Goal: Navigation & Orientation: Find specific page/section

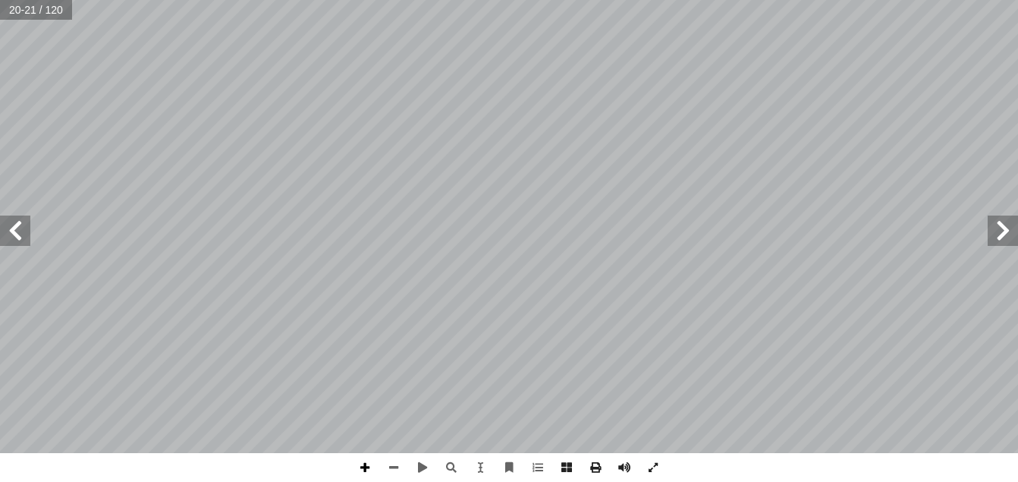
click at [367, 467] on span at bounding box center [365, 467] width 29 height 29
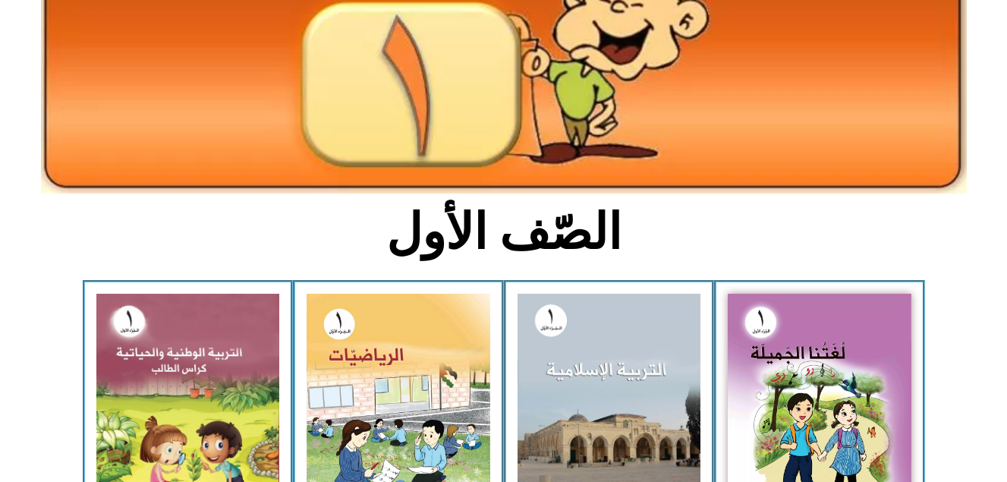
scroll to position [212, 0]
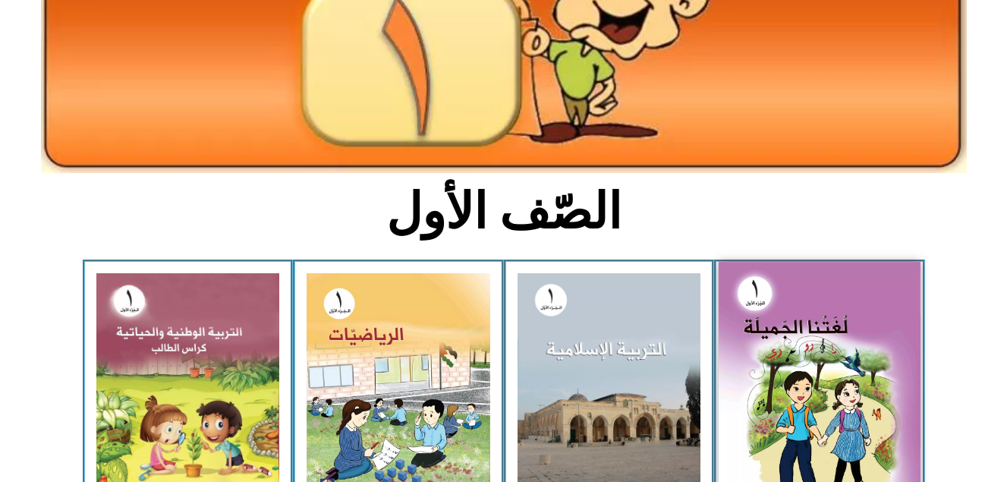
click at [857, 374] on img at bounding box center [820, 386] width 202 height 249
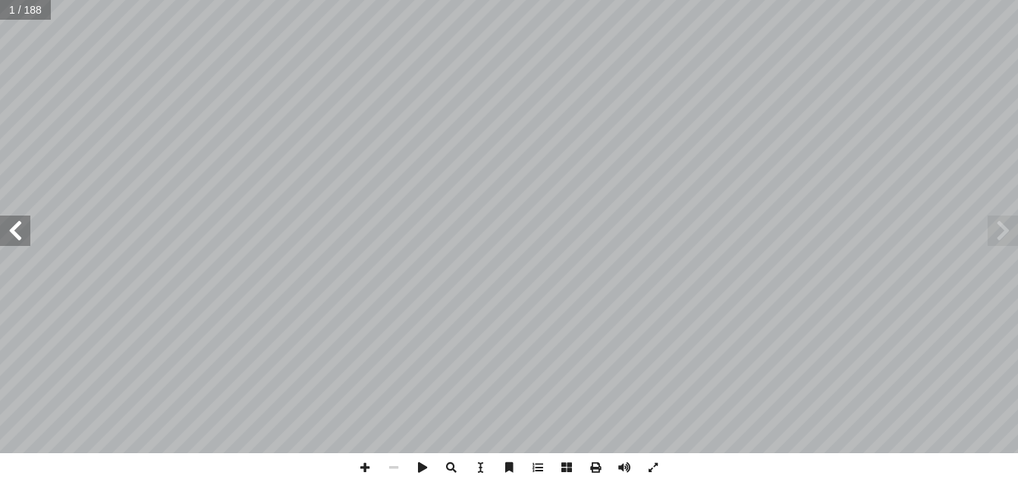
click at [14, 234] on span at bounding box center [15, 230] width 30 height 30
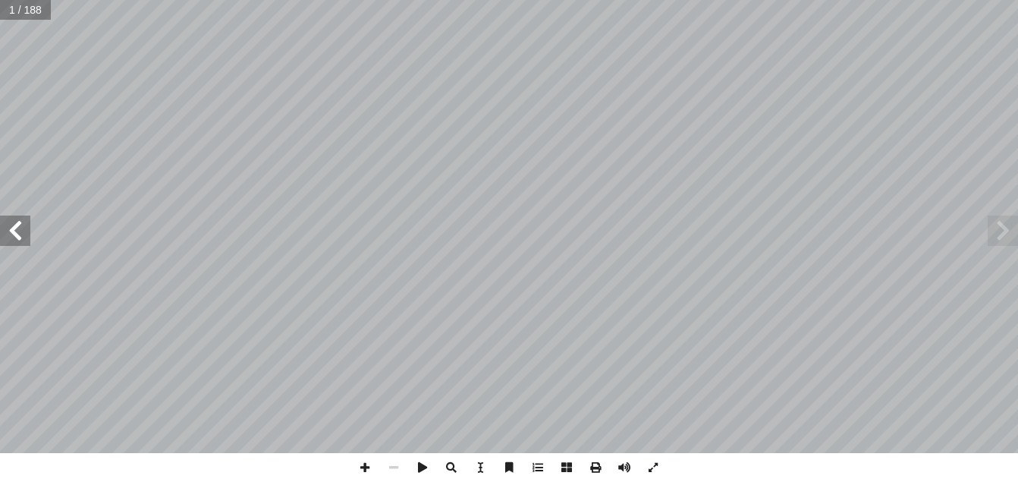
click at [14, 234] on span at bounding box center [15, 230] width 30 height 30
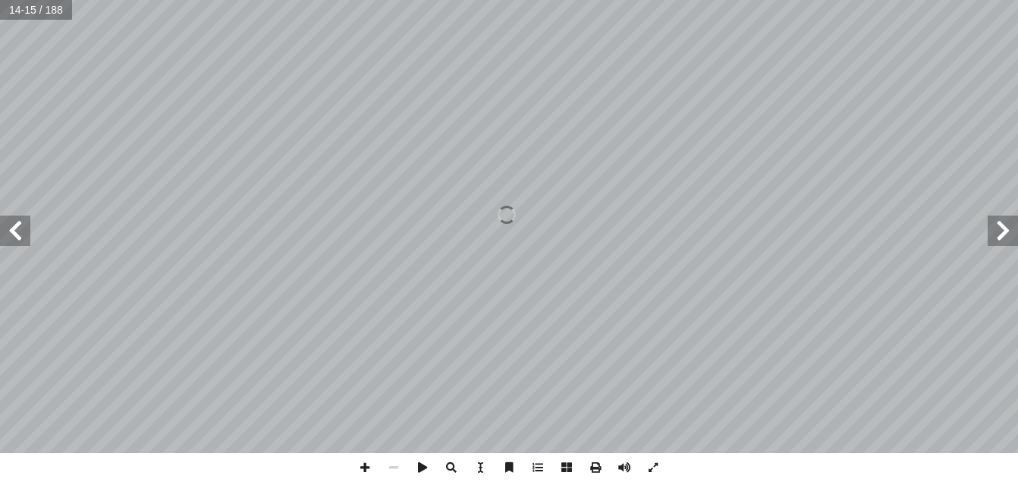
click at [14, 234] on span at bounding box center [15, 230] width 30 height 30
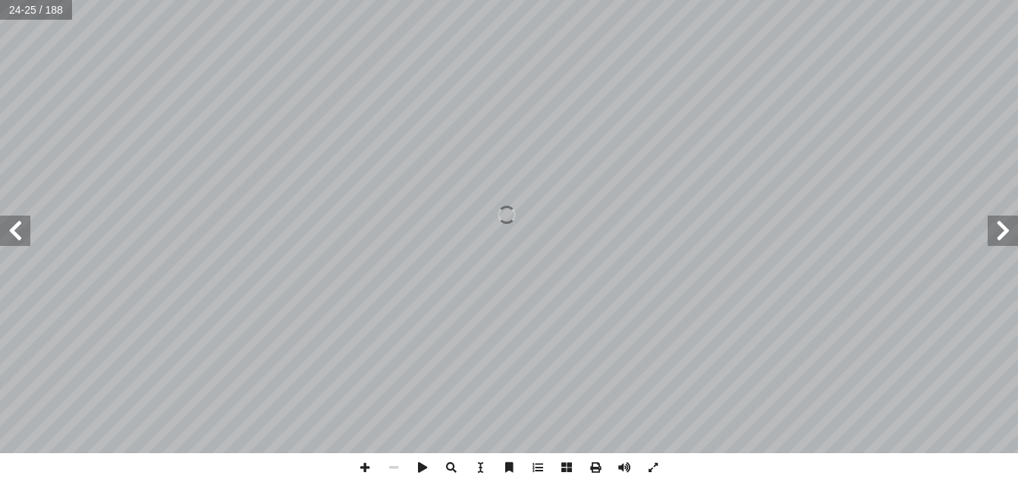
click at [14, 234] on span at bounding box center [15, 230] width 30 height 30
click at [365, 464] on span at bounding box center [365, 467] width 29 height 29
click at [364, 465] on span at bounding box center [365, 467] width 29 height 29
click at [366, 469] on span at bounding box center [365, 467] width 29 height 29
click at [392, 470] on span at bounding box center [393, 467] width 29 height 29
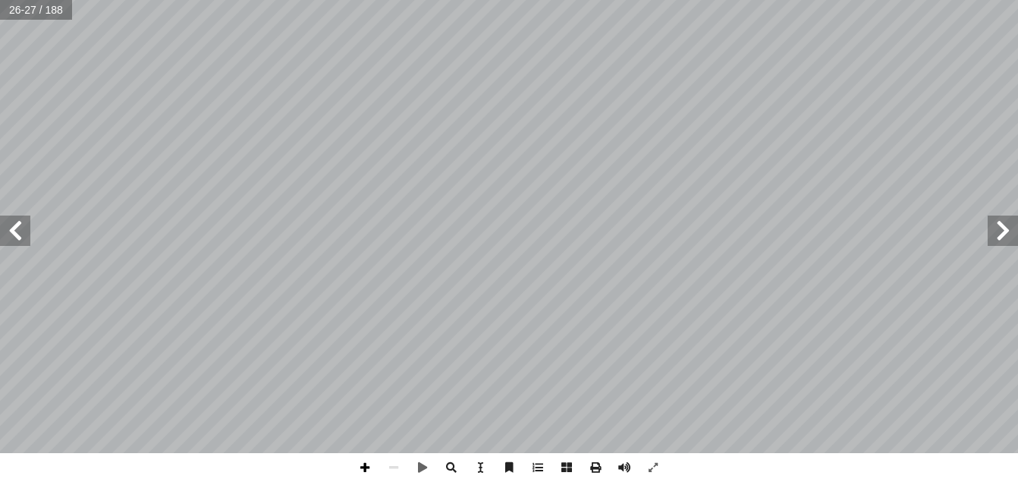
click at [366, 467] on span at bounding box center [365, 467] width 29 height 29
